Goal: Transaction & Acquisition: Purchase product/service

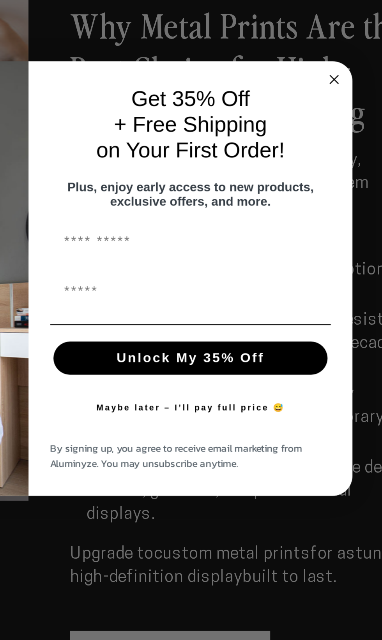
scroll to position [332, 0]
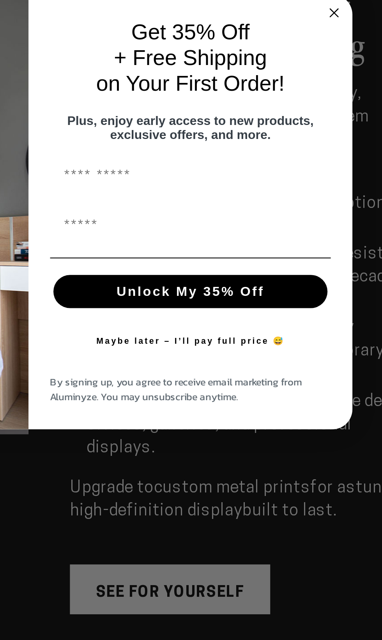
click at [334, 227] on icon "Close dialog" at bounding box center [334, 227] width 4 height 4
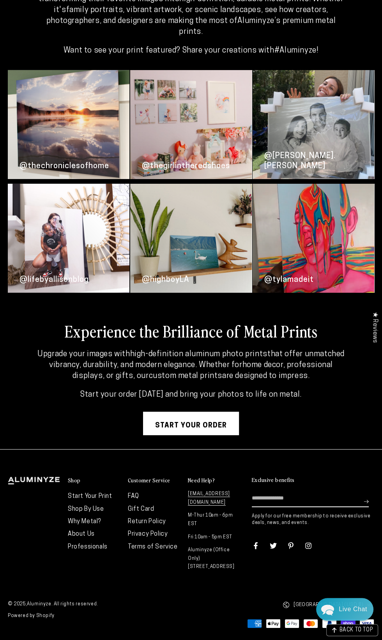
scroll to position [2903, 0]
click at [210, 435] on link "Start your order" at bounding box center [191, 423] width 96 height 23
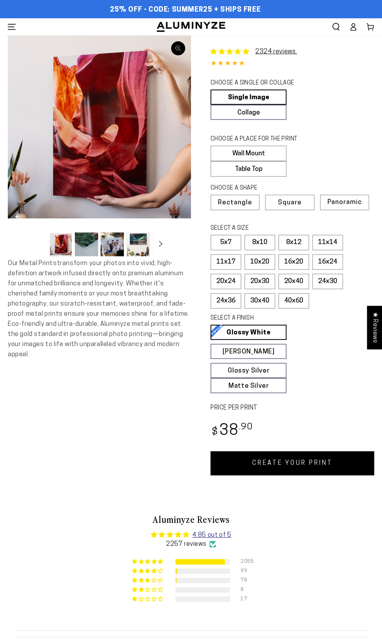
select select "**********"
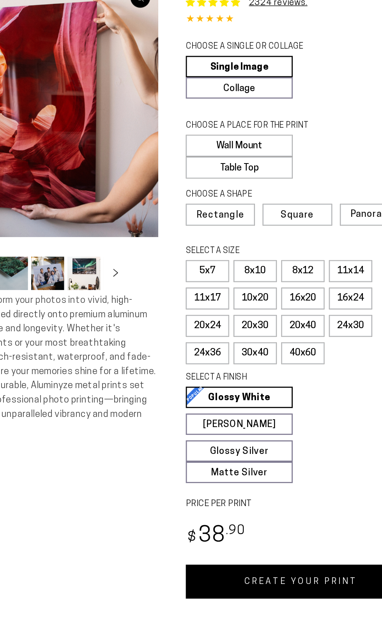
scroll to position [1, 0]
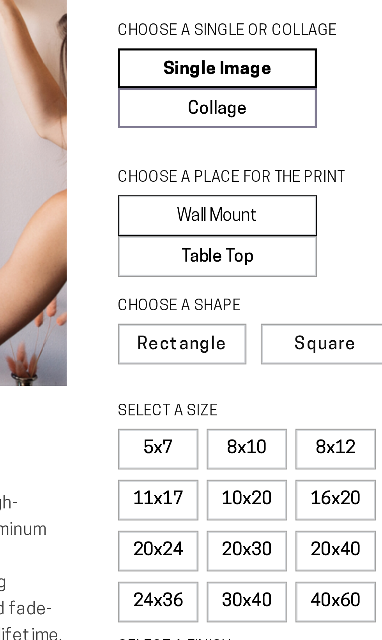
click at [260, 148] on label "Wall Mount" at bounding box center [248, 152] width 76 height 16
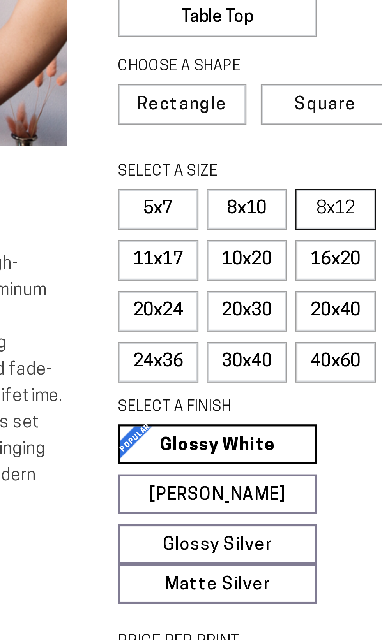
click at [294, 242] on label "8x12" at bounding box center [293, 242] width 31 height 16
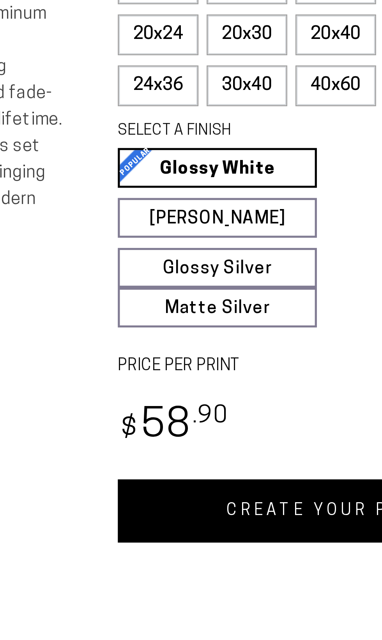
scroll to position [1, 0]
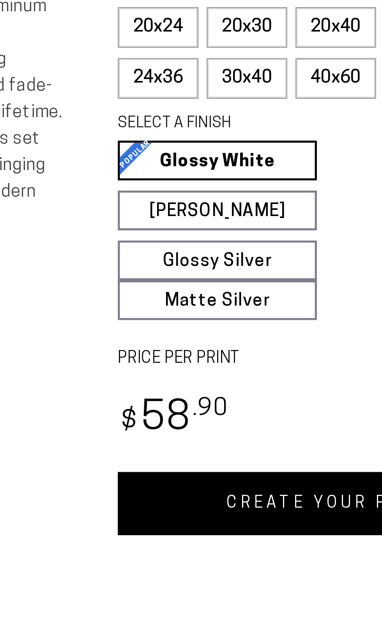
click at [264, 333] on link "Glossy White Glossy White Our bright white glossy surface increases color satur…" at bounding box center [248, 331] width 76 height 15
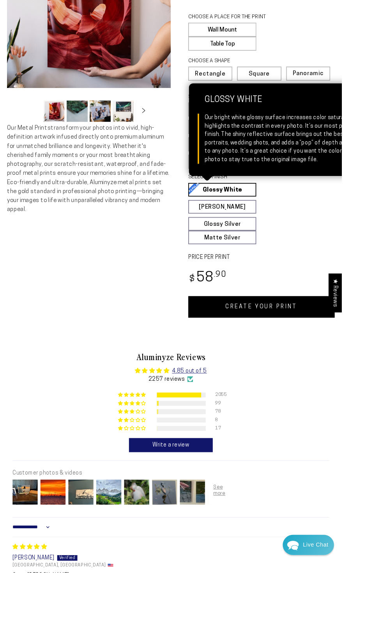
scroll to position [133, 0]
